Goal: Transaction & Acquisition: Purchase product/service

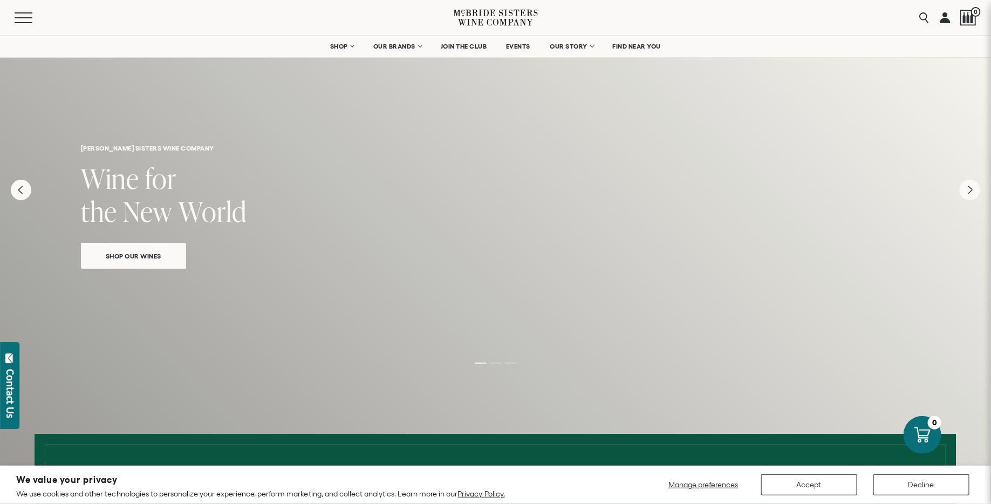
click at [155, 254] on span "Shop Our Wines" at bounding box center [133, 256] width 93 height 12
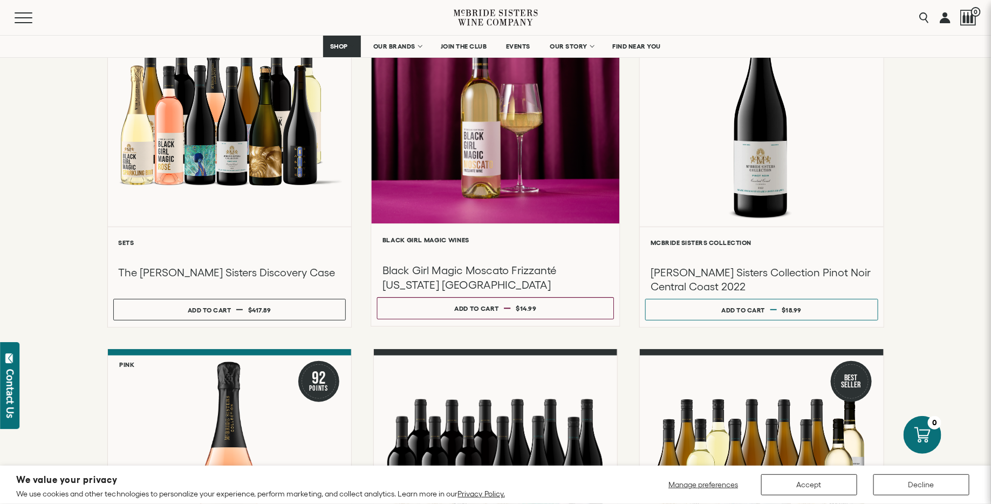
scroll to position [210, 0]
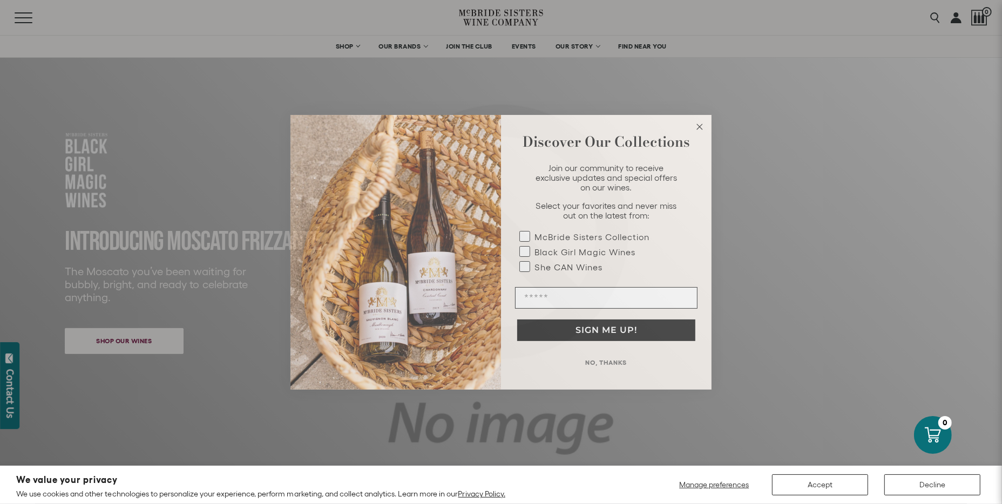
click at [702, 127] on circle "Close dialog" at bounding box center [700, 126] width 12 height 12
